Goal: Task Accomplishment & Management: Use online tool/utility

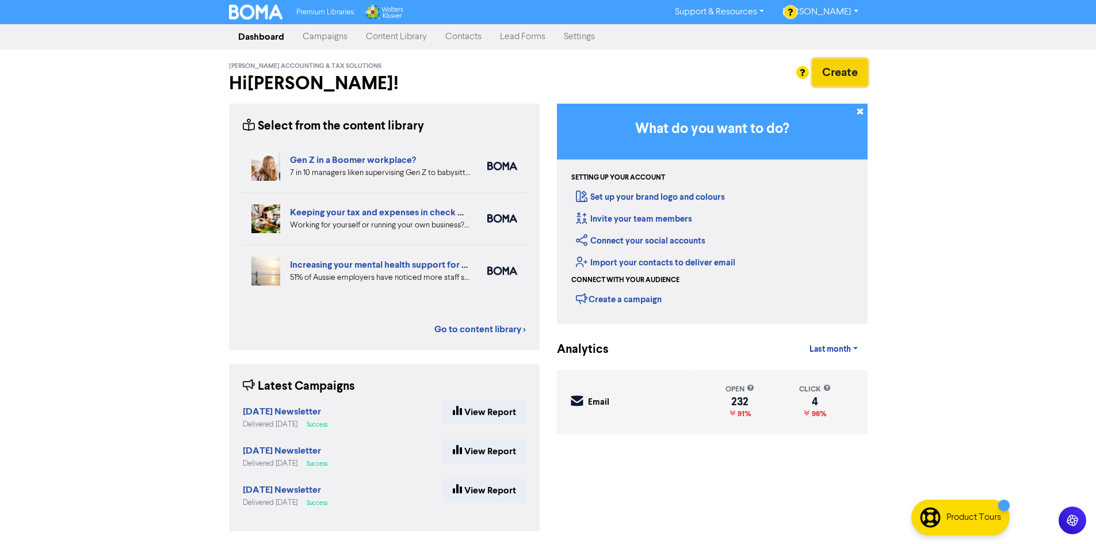
click at [852, 67] on button "Create" at bounding box center [839, 73] width 55 height 28
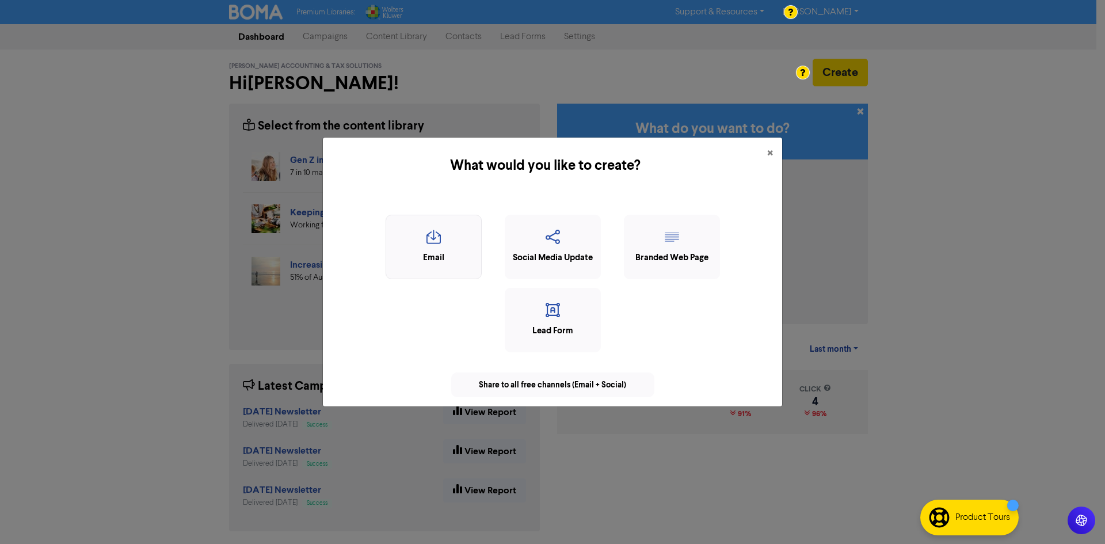
click at [473, 270] on div "Email" at bounding box center [433, 247] width 96 height 64
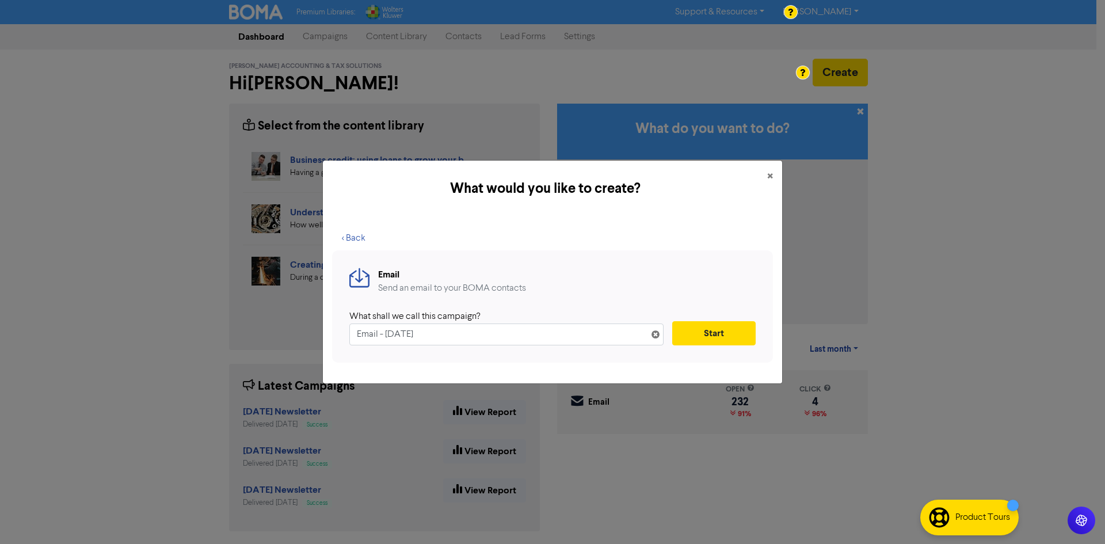
drag, startPoint x: 463, startPoint y: 332, endPoint x: 261, endPoint y: 297, distance: 204.3
click at [261, 298] on div "What would you like to create? × < Back Email Send an email to your BOMA contac…" at bounding box center [552, 272] width 1105 height 544
type input "[DATE] Newdsletter"
click at [739, 334] on button "Start" at bounding box center [713, 333] width 83 height 24
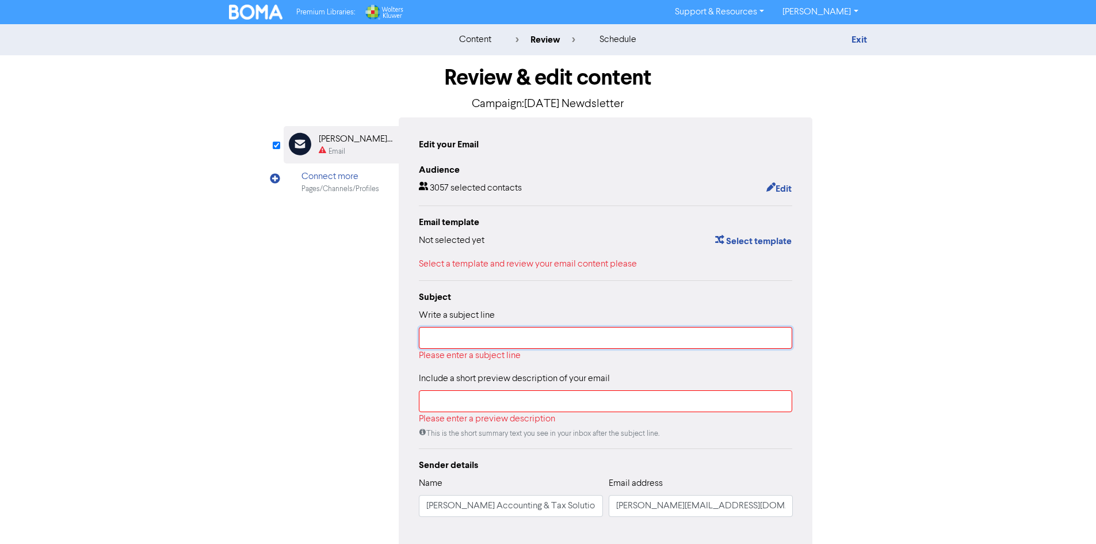
click at [671, 335] on input "text" at bounding box center [606, 338] width 374 height 22
click at [739, 240] on button "Select template" at bounding box center [754, 241] width 78 height 15
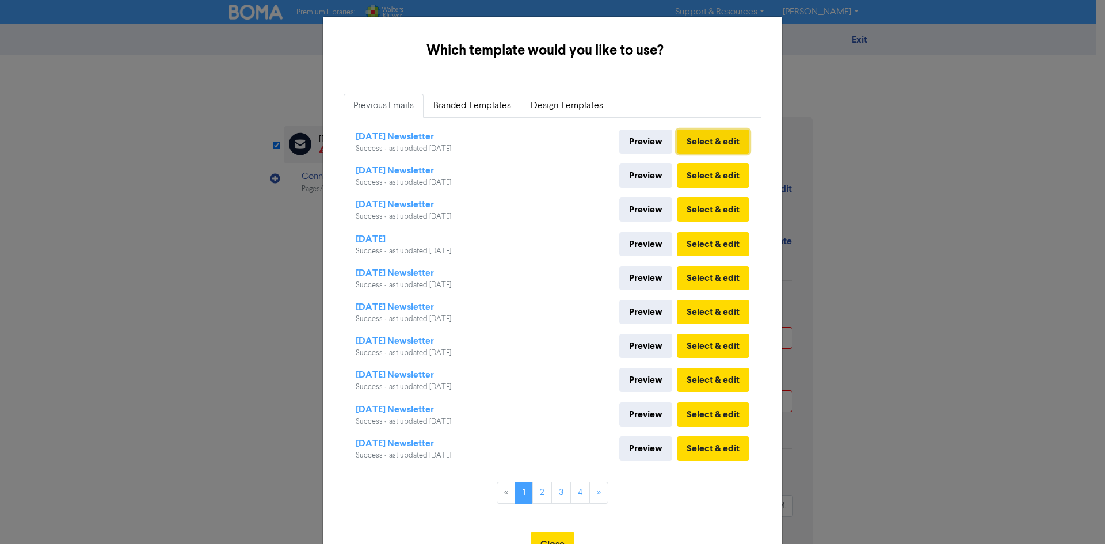
click at [688, 148] on button "Select & edit" at bounding box center [713, 141] width 72 height 24
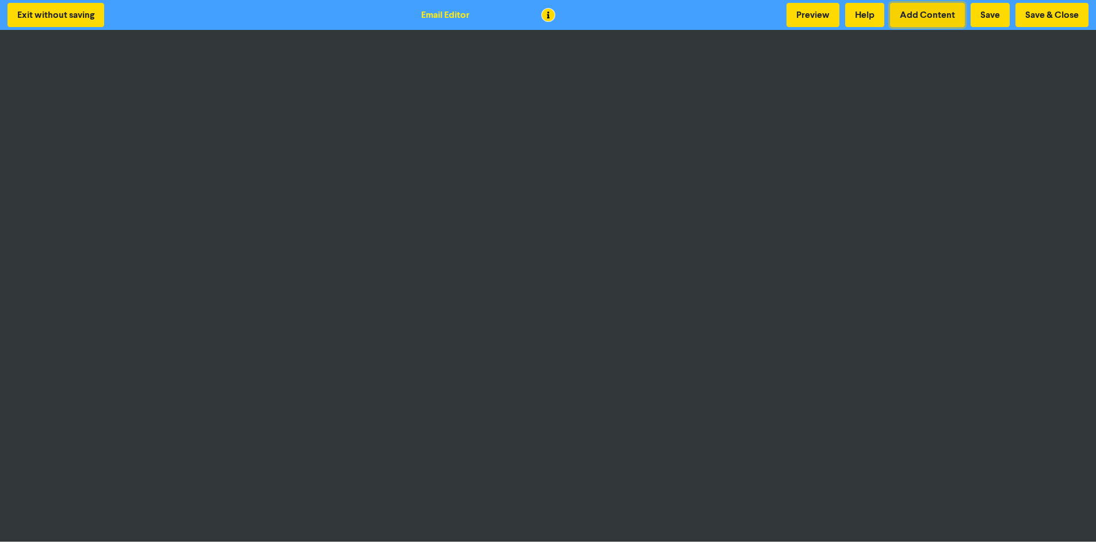
click at [934, 13] on button "Add Content" at bounding box center [927, 15] width 75 height 24
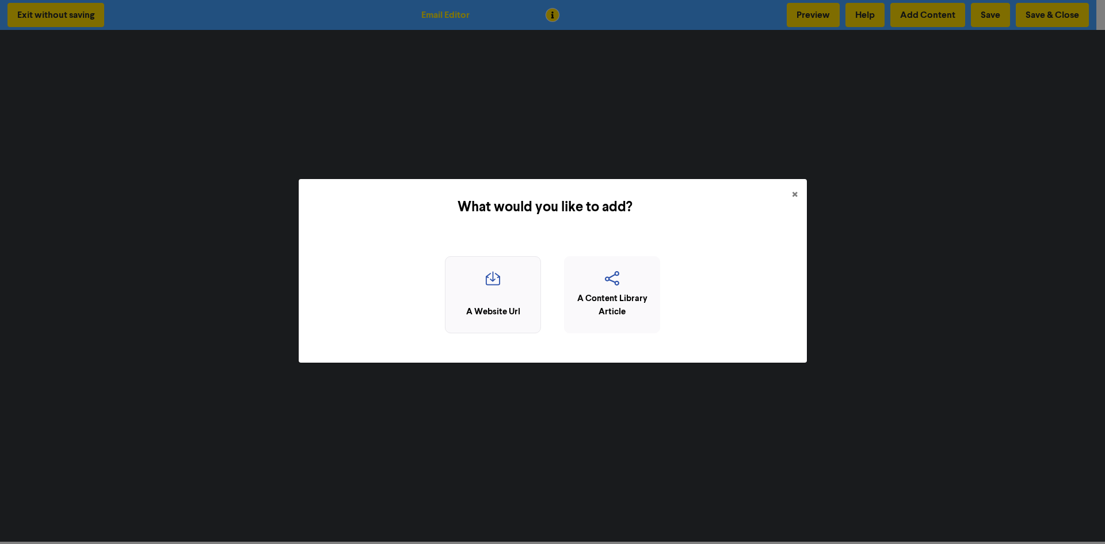
click at [464, 312] on div "A Website Url" at bounding box center [492, 312] width 83 height 13
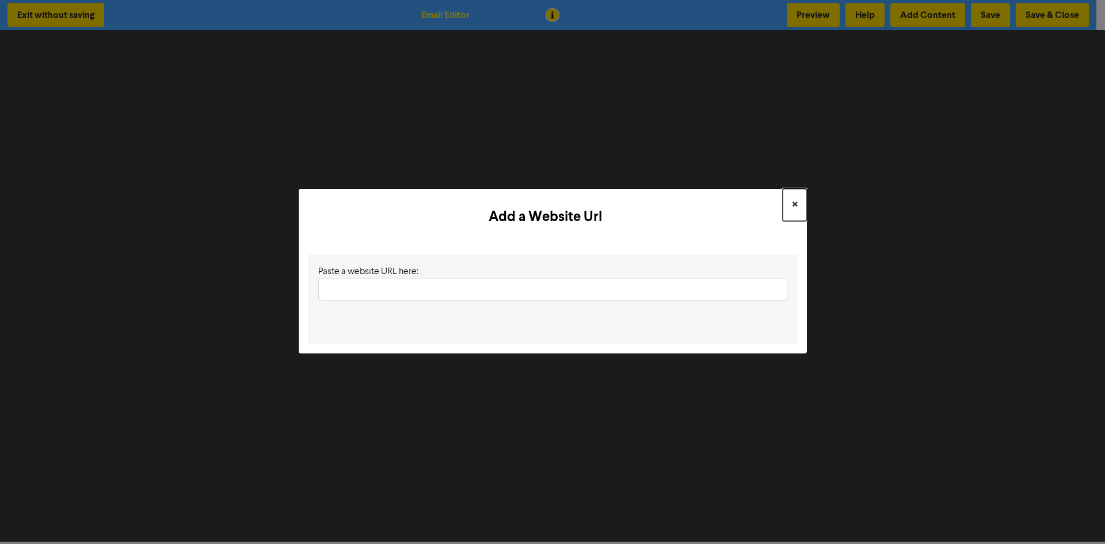
click at [800, 197] on button "×" at bounding box center [795, 205] width 24 height 32
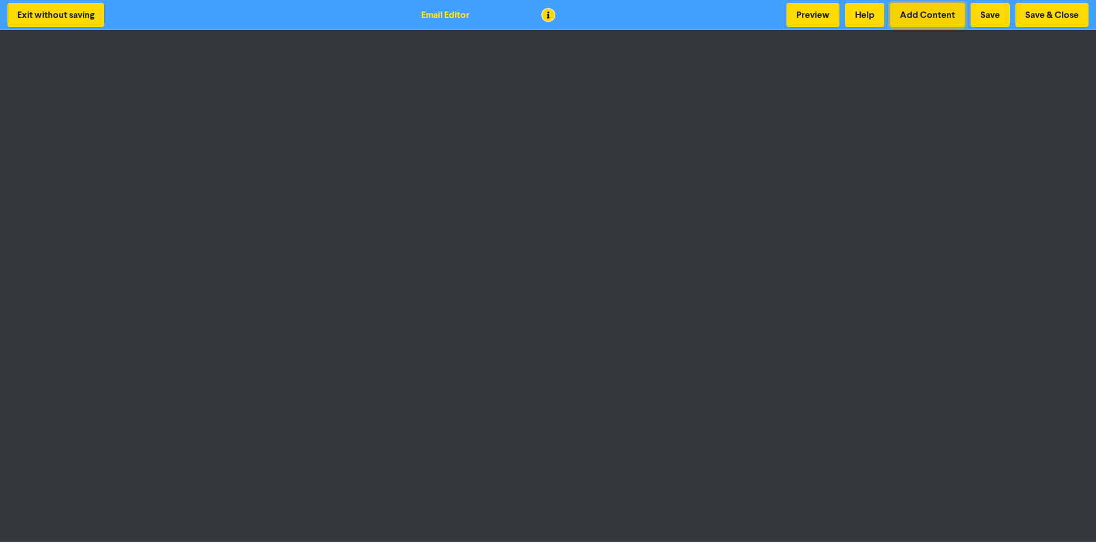
click at [939, 13] on button "Add Content" at bounding box center [927, 15] width 75 height 24
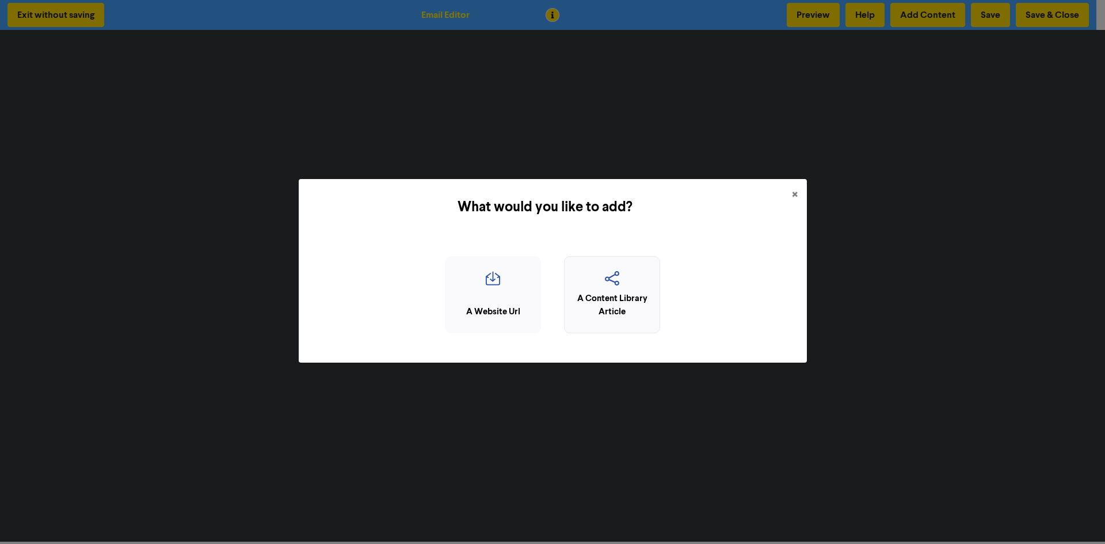
click at [590, 305] on div "A Content Library Article" at bounding box center [611, 305] width 83 height 26
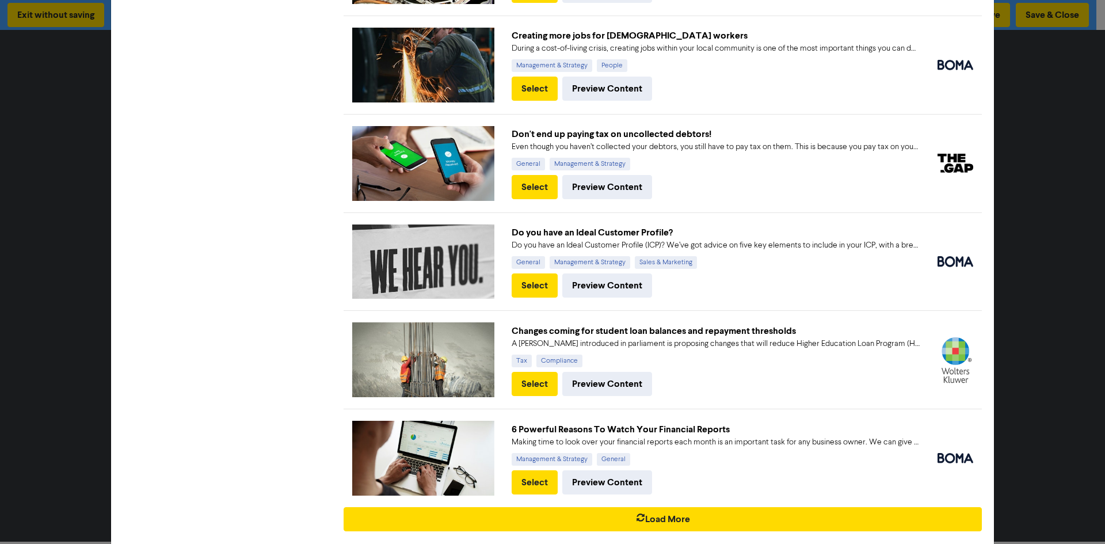
scroll to position [602, 0]
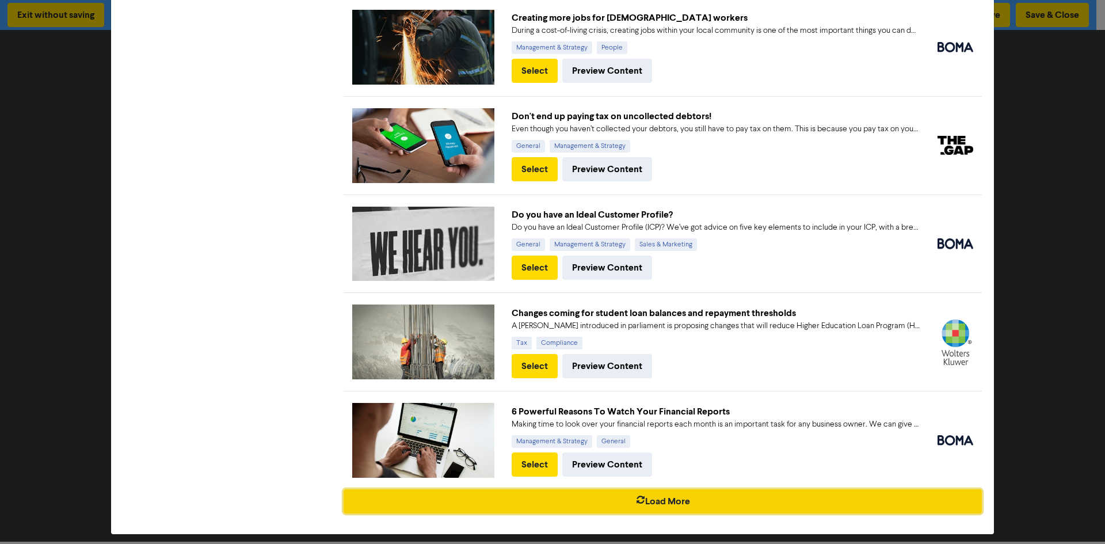
click at [716, 489] on button "Load More" at bounding box center [662, 501] width 638 height 24
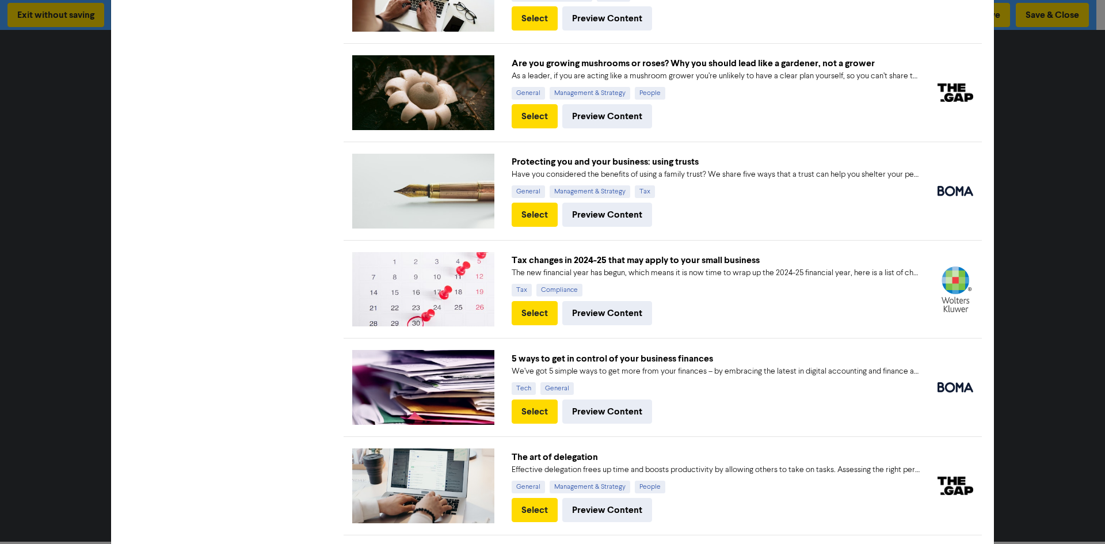
scroll to position [1091, 0]
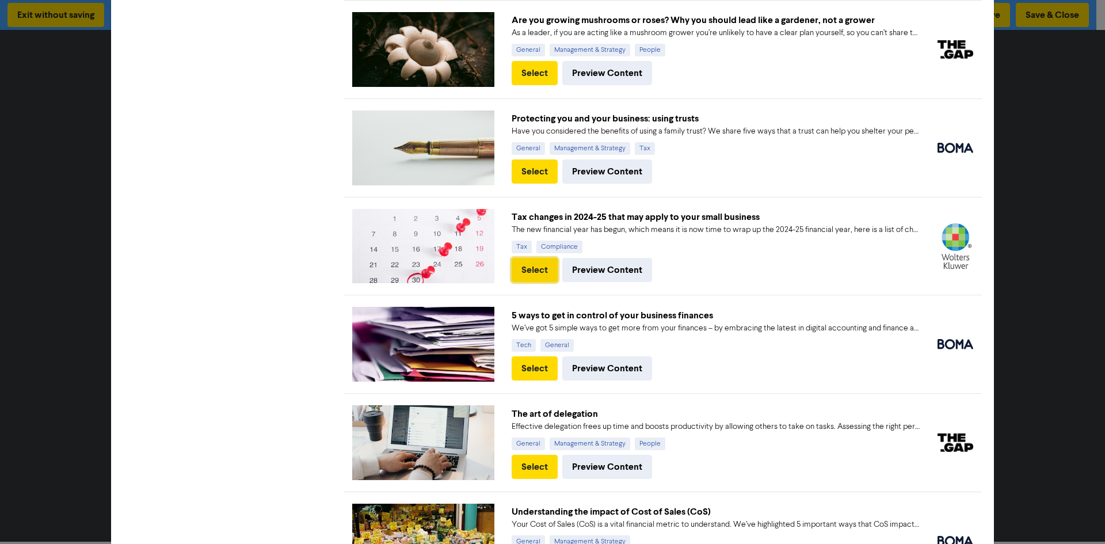
click at [531, 264] on button "Select" at bounding box center [535, 270] width 46 height 24
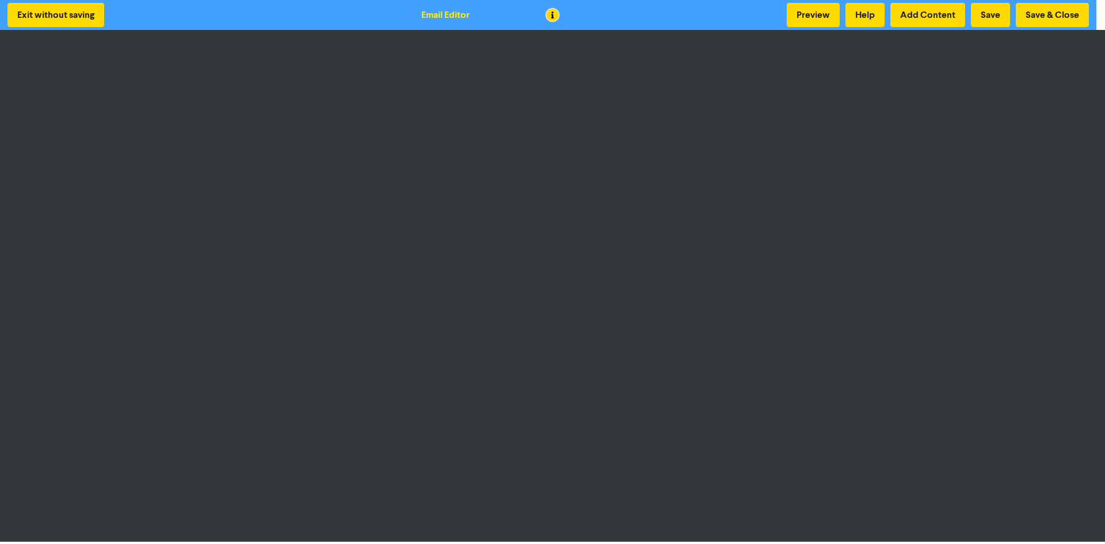
scroll to position [0, 0]
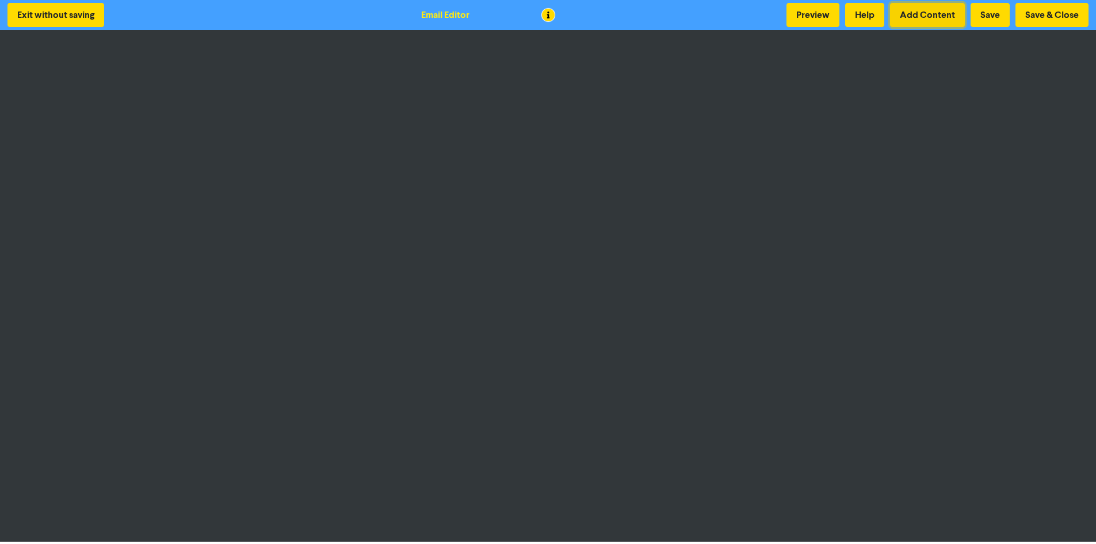
click at [936, 15] on button "Add Content" at bounding box center [927, 15] width 75 height 24
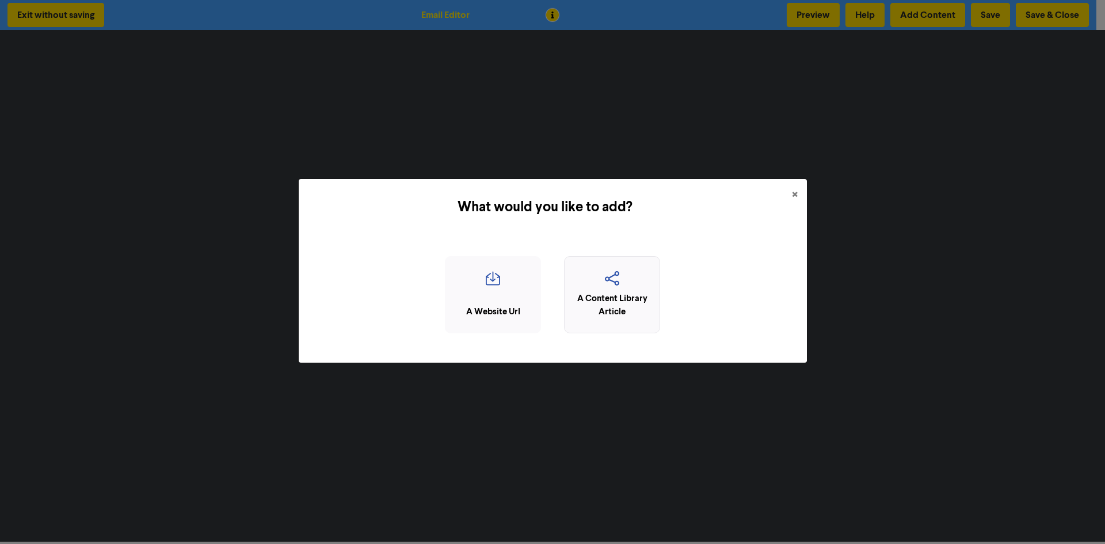
click at [613, 300] on div "A Content Library Article" at bounding box center [611, 305] width 83 height 26
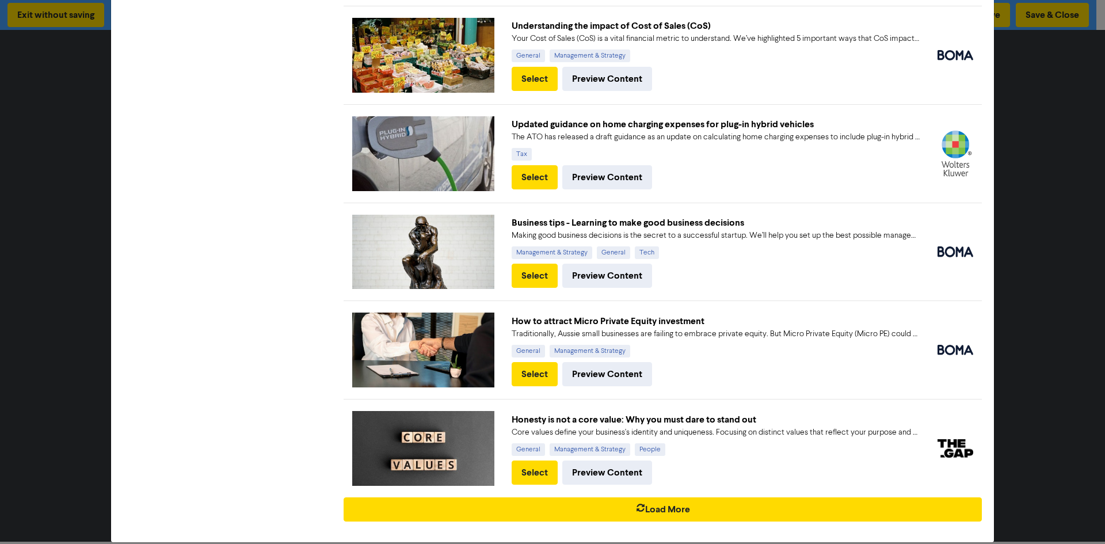
scroll to position [1578, 0]
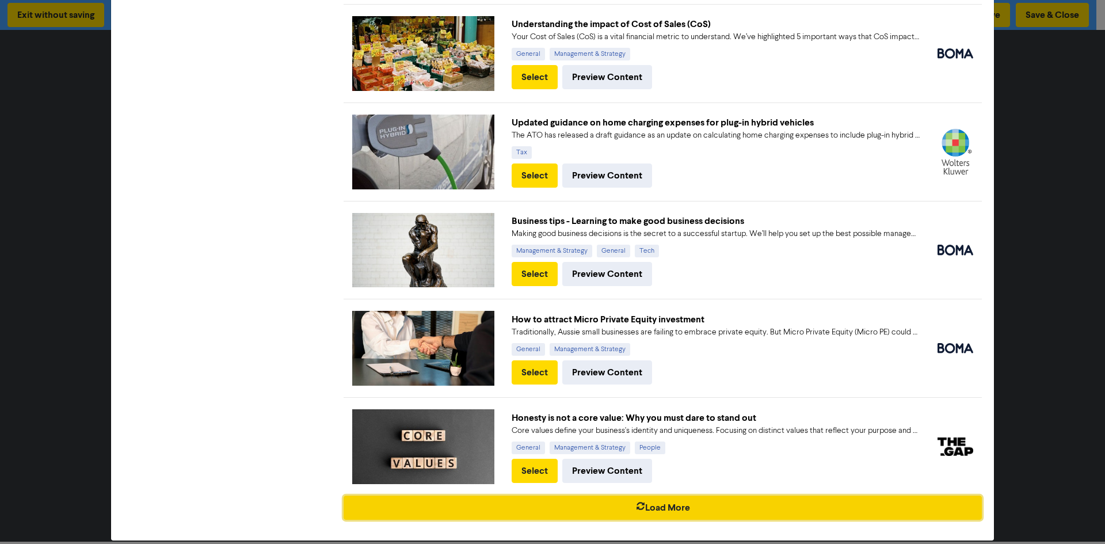
click at [664, 495] on button "Load More" at bounding box center [662, 507] width 638 height 24
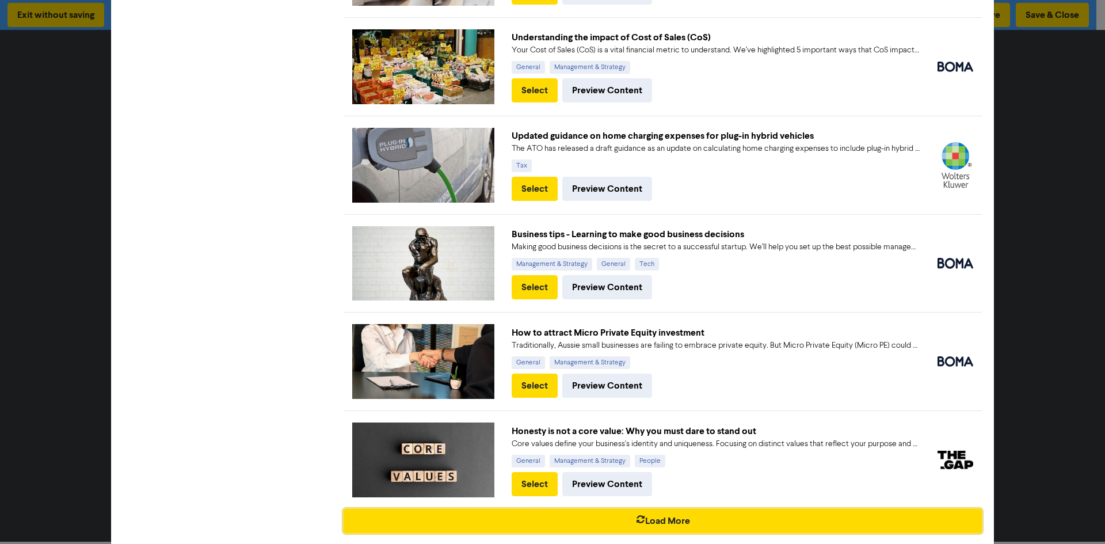
scroll to position [2554, 0]
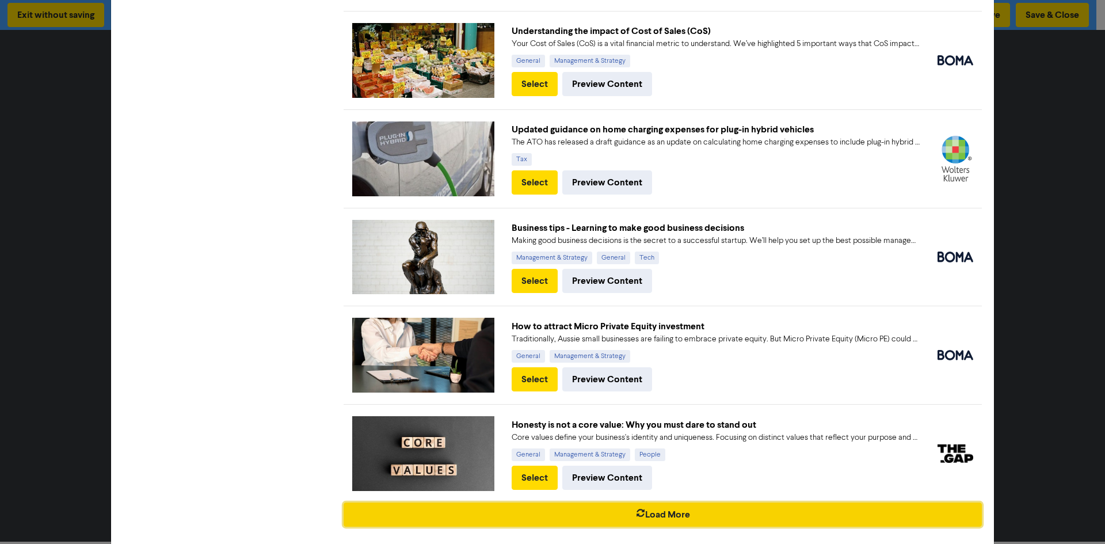
click at [785, 502] on button "Load More" at bounding box center [662, 514] width 638 height 24
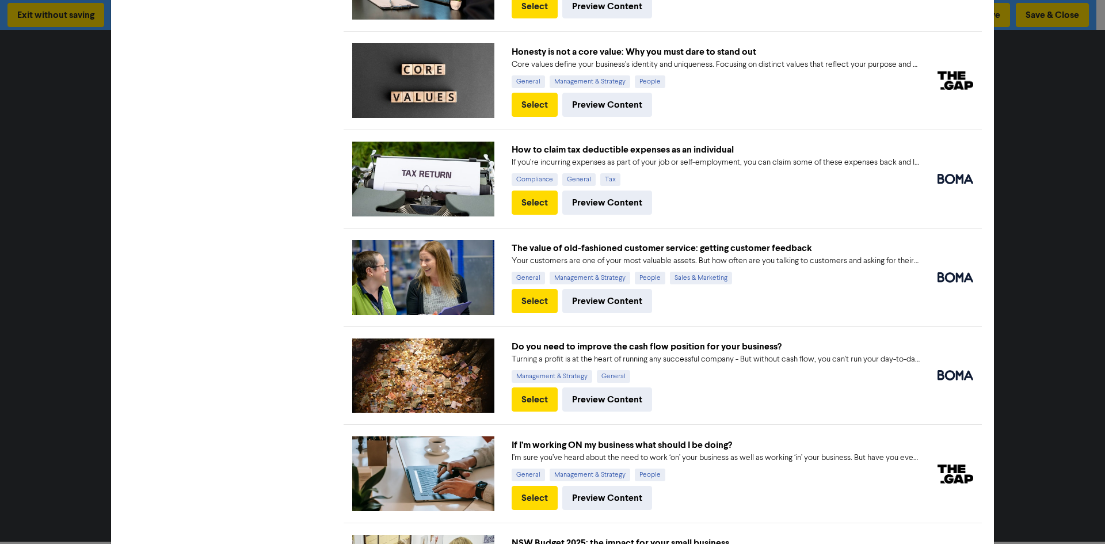
scroll to position [2957, 0]
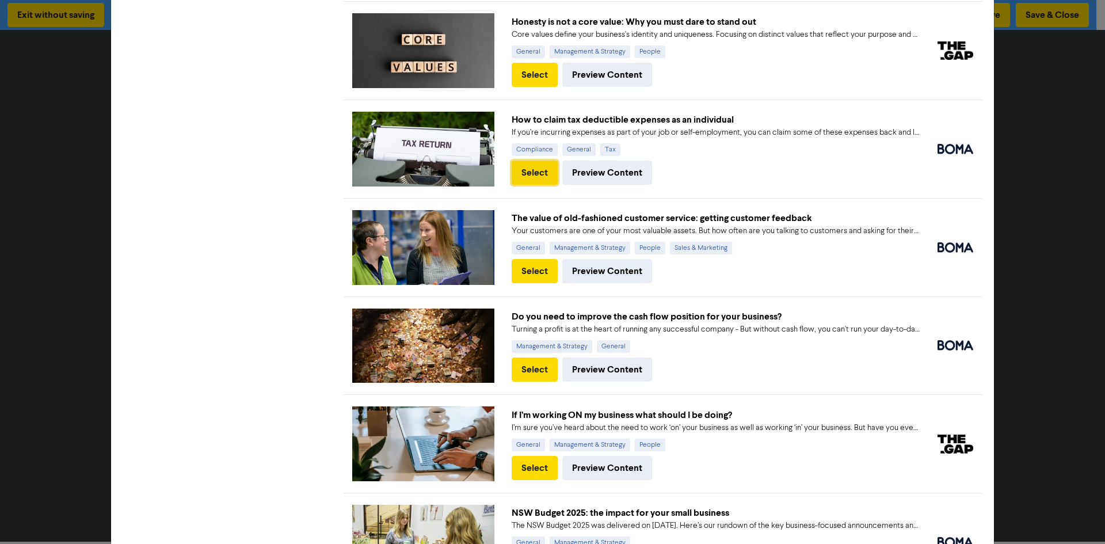
click at [540, 161] on button "Select" at bounding box center [535, 173] width 46 height 24
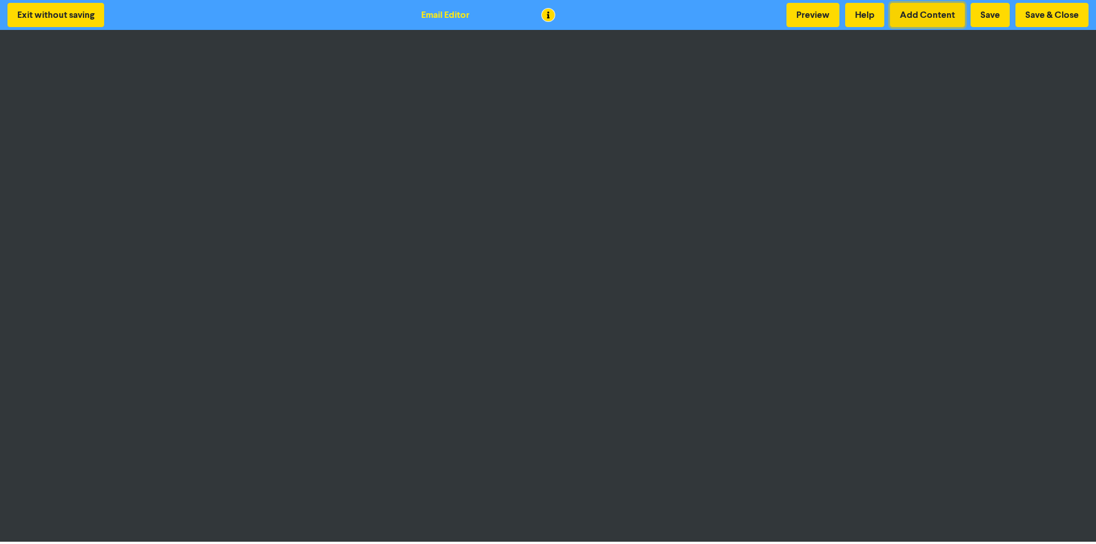
click at [919, 25] on button "Add Content" at bounding box center [927, 15] width 75 height 24
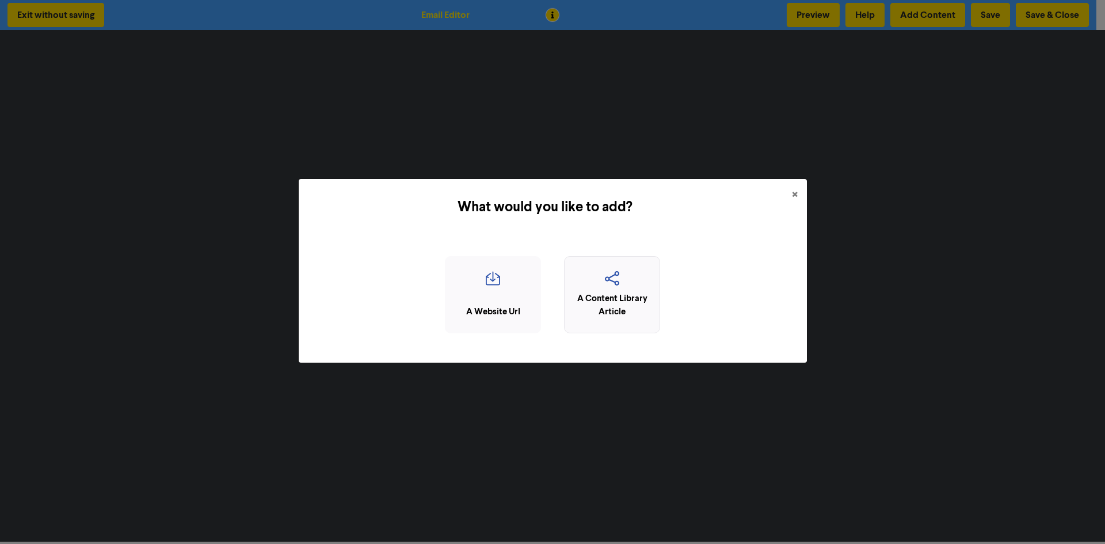
click at [659, 310] on div "A Content Library Article" at bounding box center [612, 295] width 96 height 78
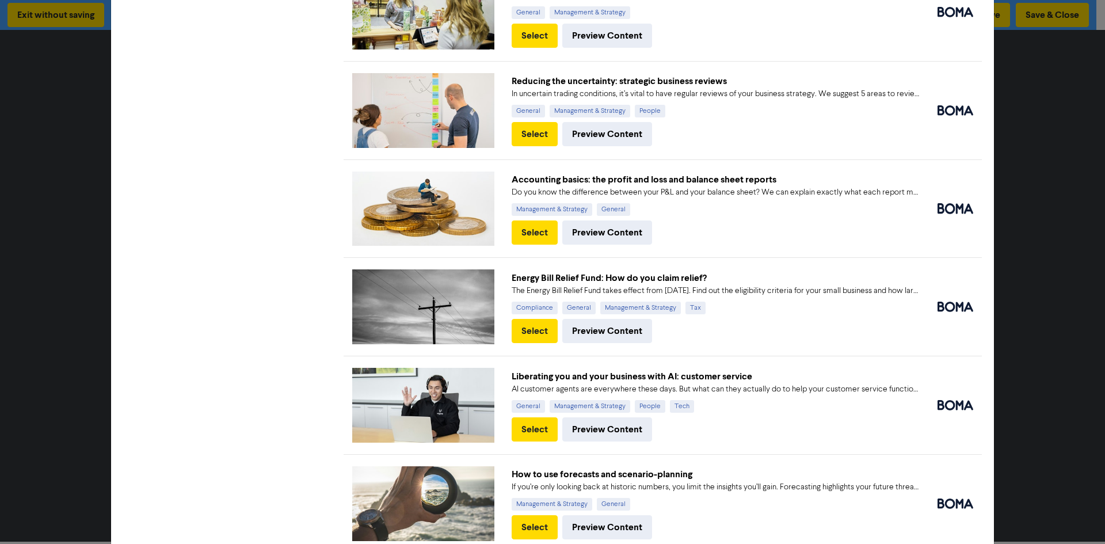
scroll to position [3530, 0]
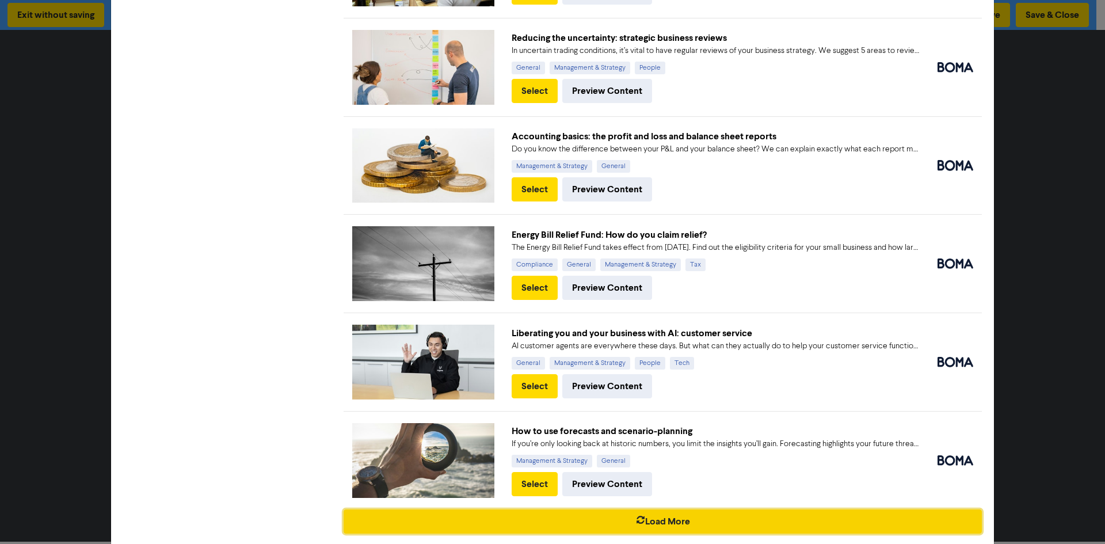
click at [501, 509] on button "Load More" at bounding box center [662, 521] width 638 height 24
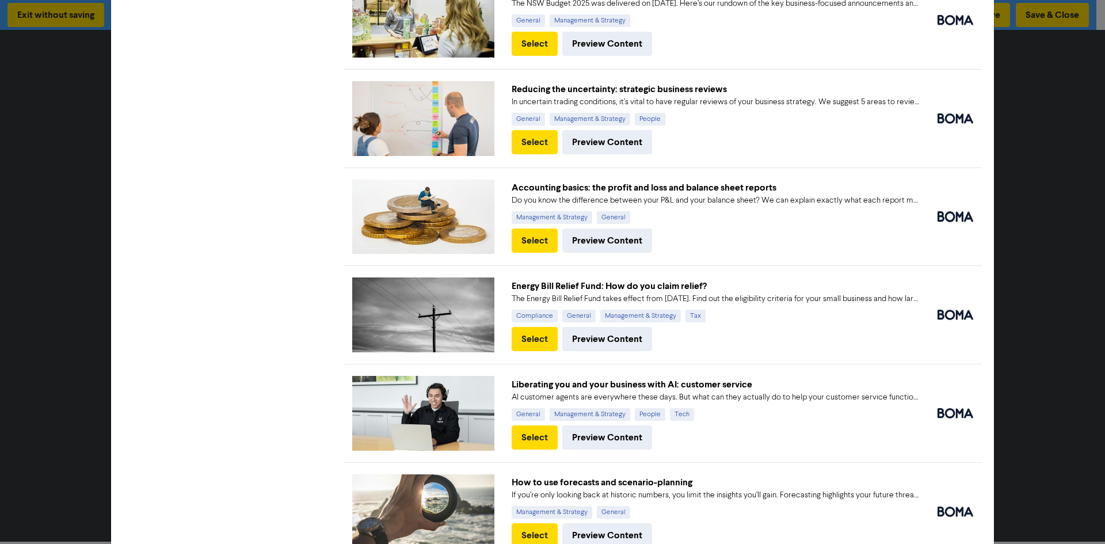
scroll to position [3703, 0]
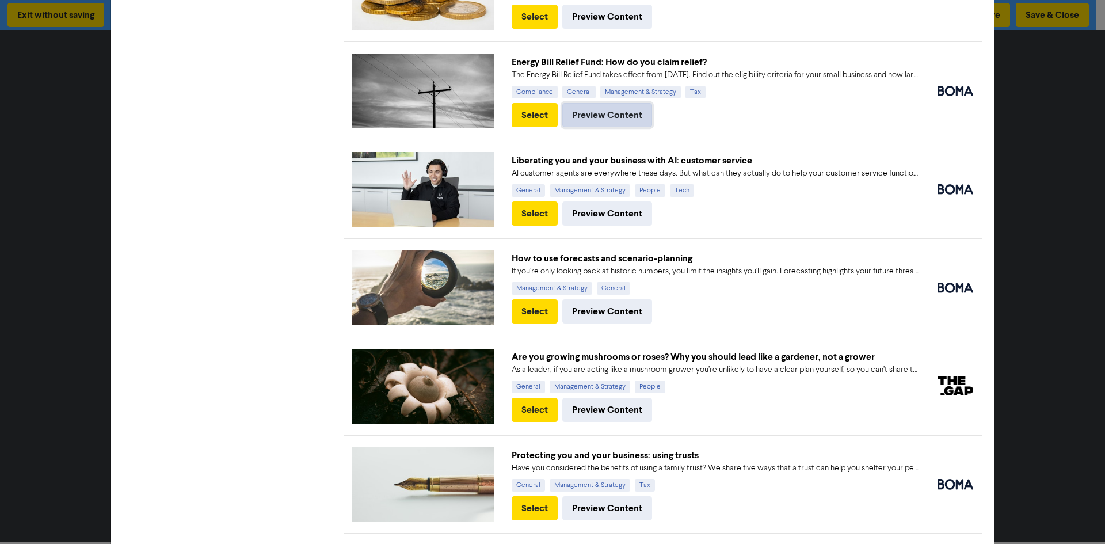
click at [625, 103] on button "Preview Content" at bounding box center [607, 115] width 90 height 24
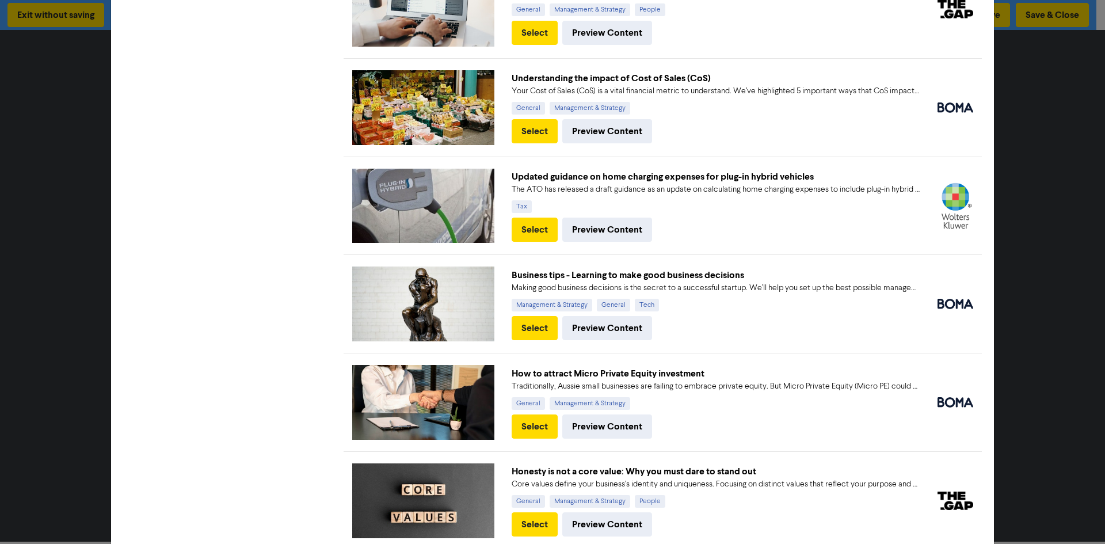
scroll to position [4506, 0]
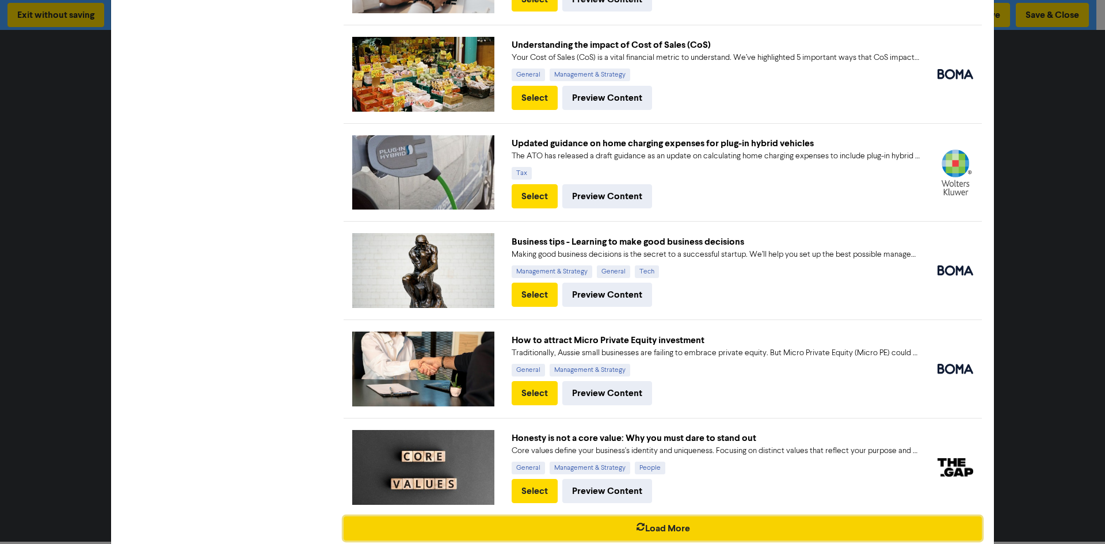
click at [677, 516] on button "Load More" at bounding box center [662, 528] width 638 height 24
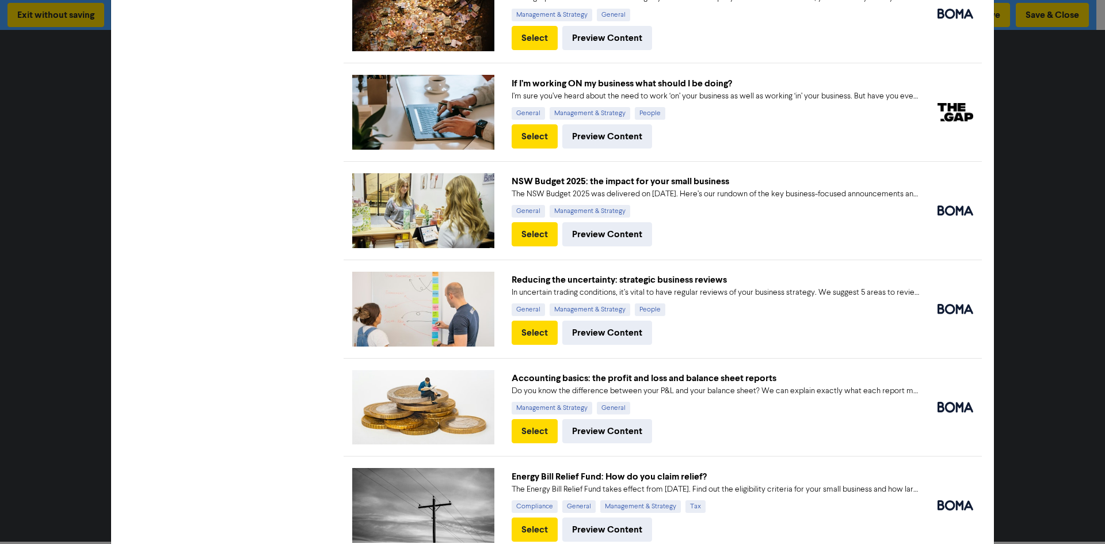
scroll to position [5482, 0]
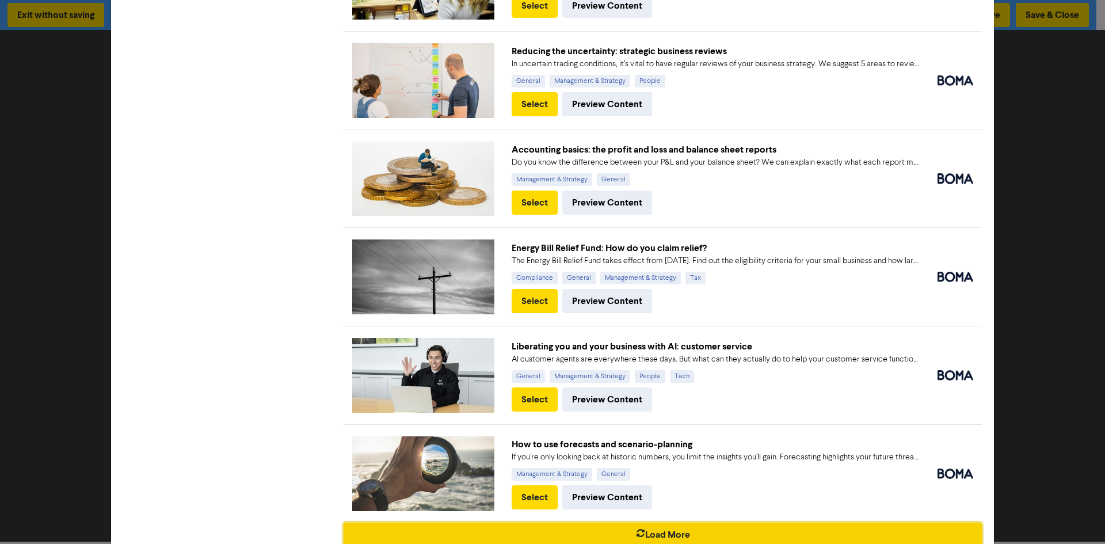
click at [677, 522] on button "Load More" at bounding box center [662, 534] width 638 height 24
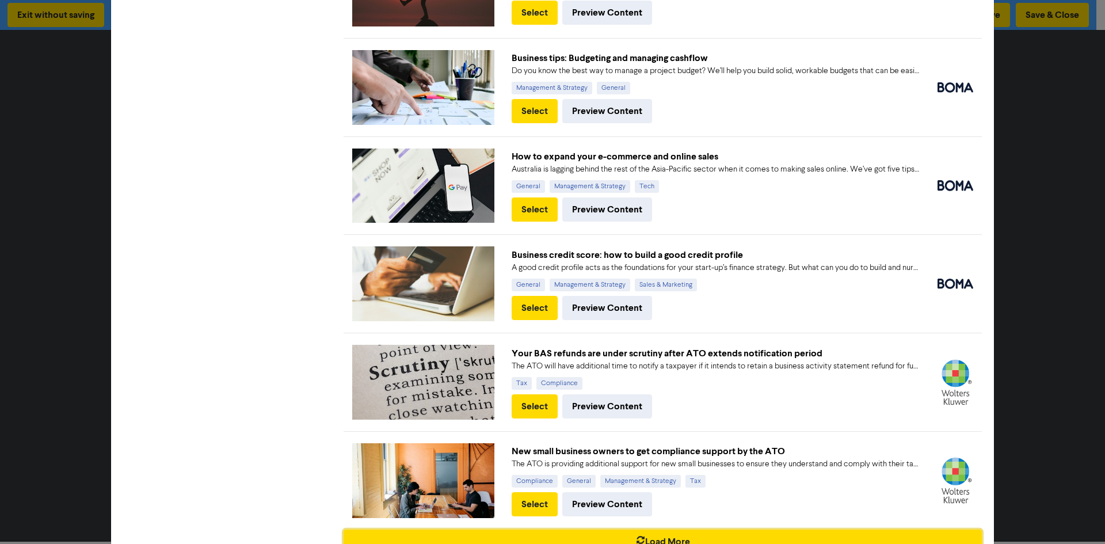
scroll to position [6444, 0]
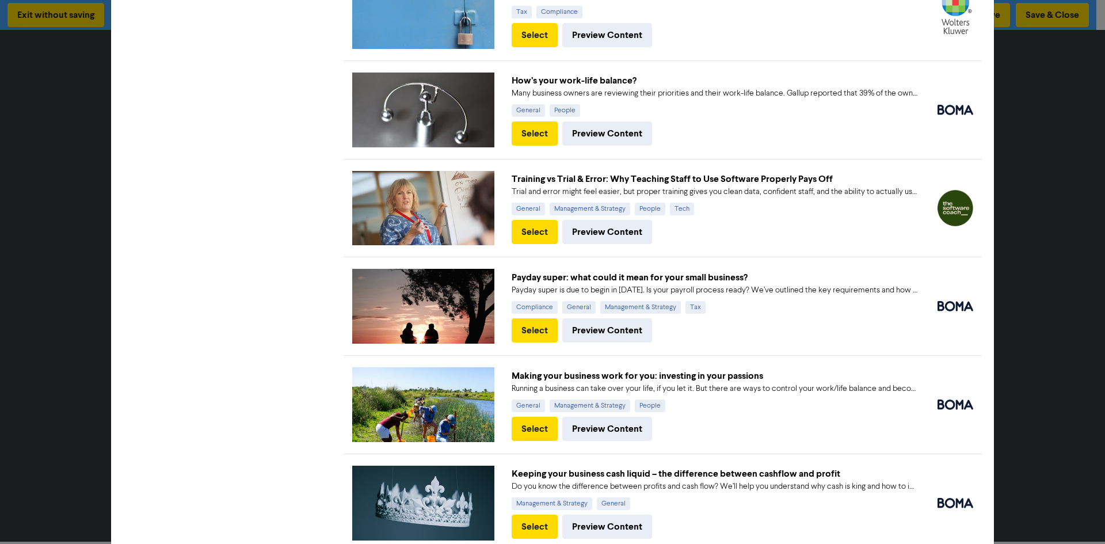
scroll to position [7434, 0]
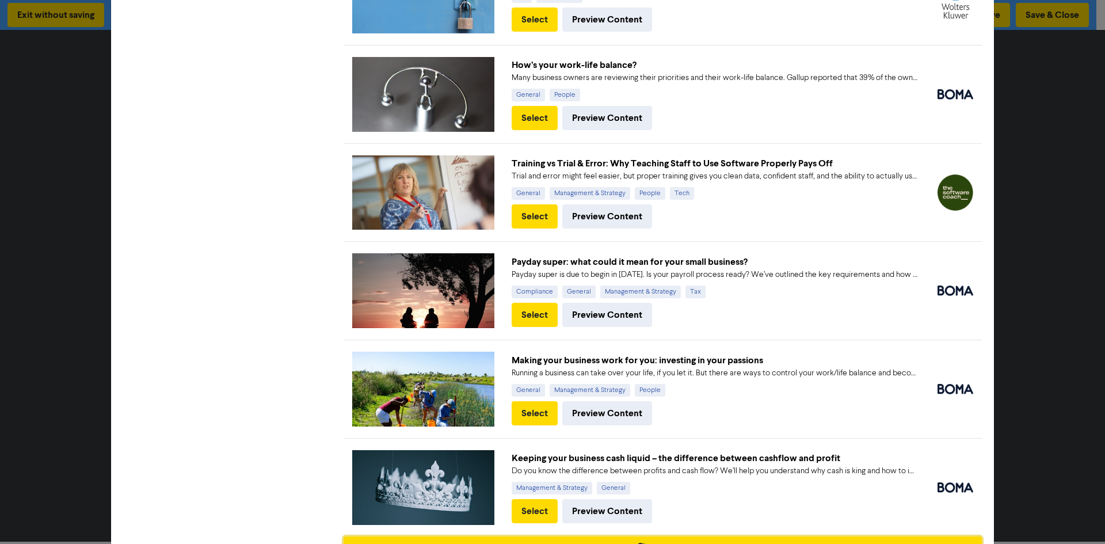
click at [807, 536] on button "Load More" at bounding box center [662, 548] width 638 height 24
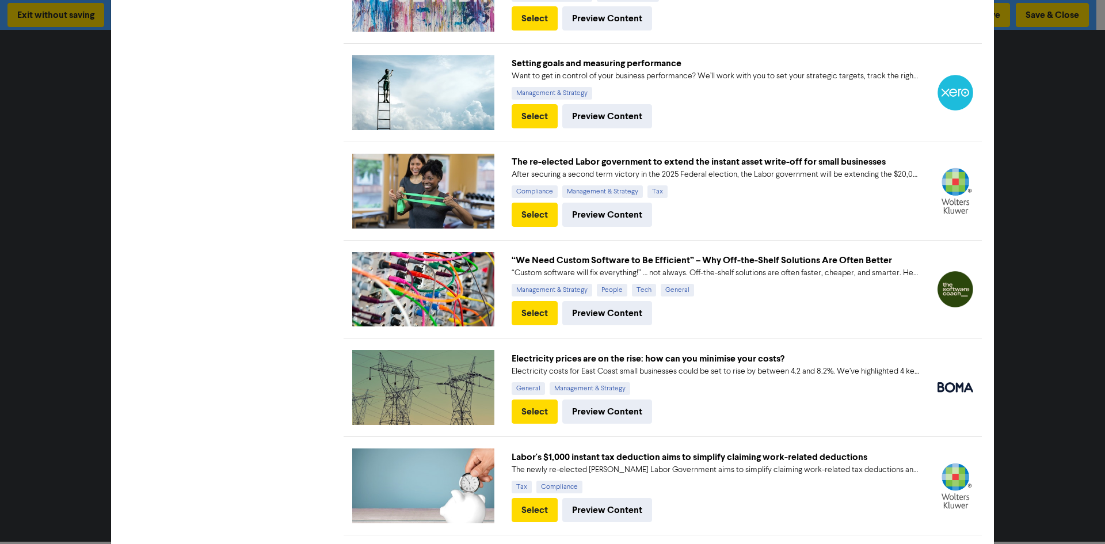
scroll to position [8410, 0]
